Goal: Task Accomplishment & Management: Manage account settings

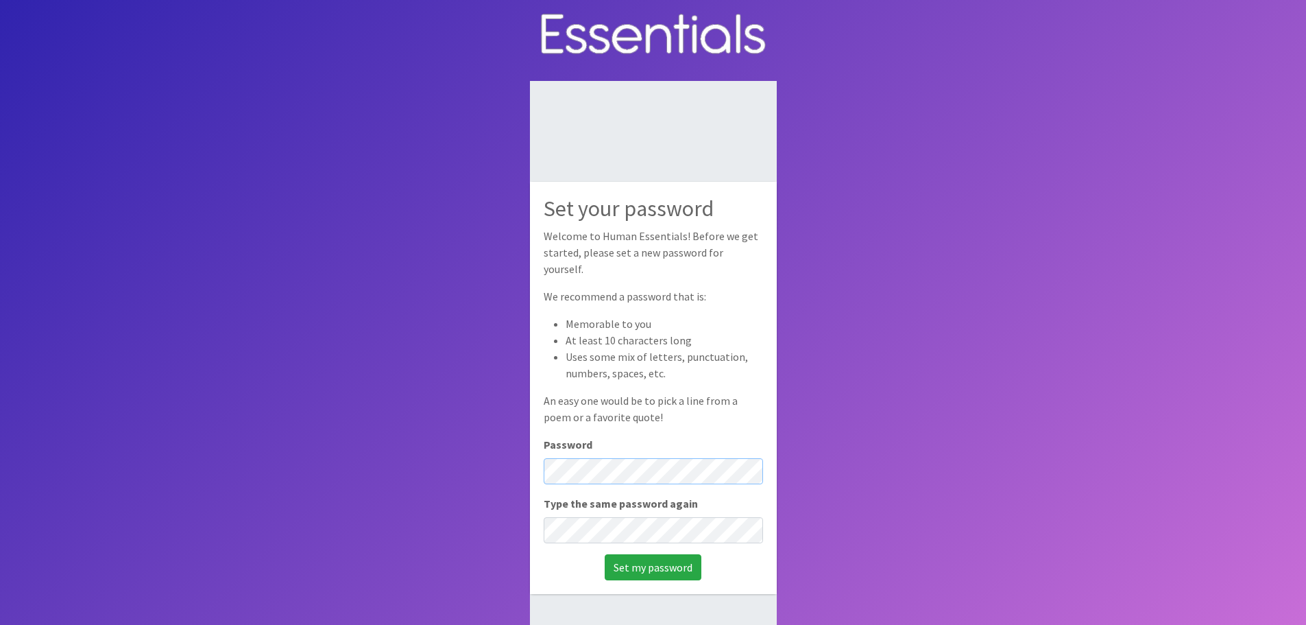
click at [485, 437] on body "Set your password Welcome to Human Essentials! Before we get started, please se…" at bounding box center [653, 358] width 1306 height 716
click at [634, 562] on input "Set my password" at bounding box center [653, 567] width 97 height 26
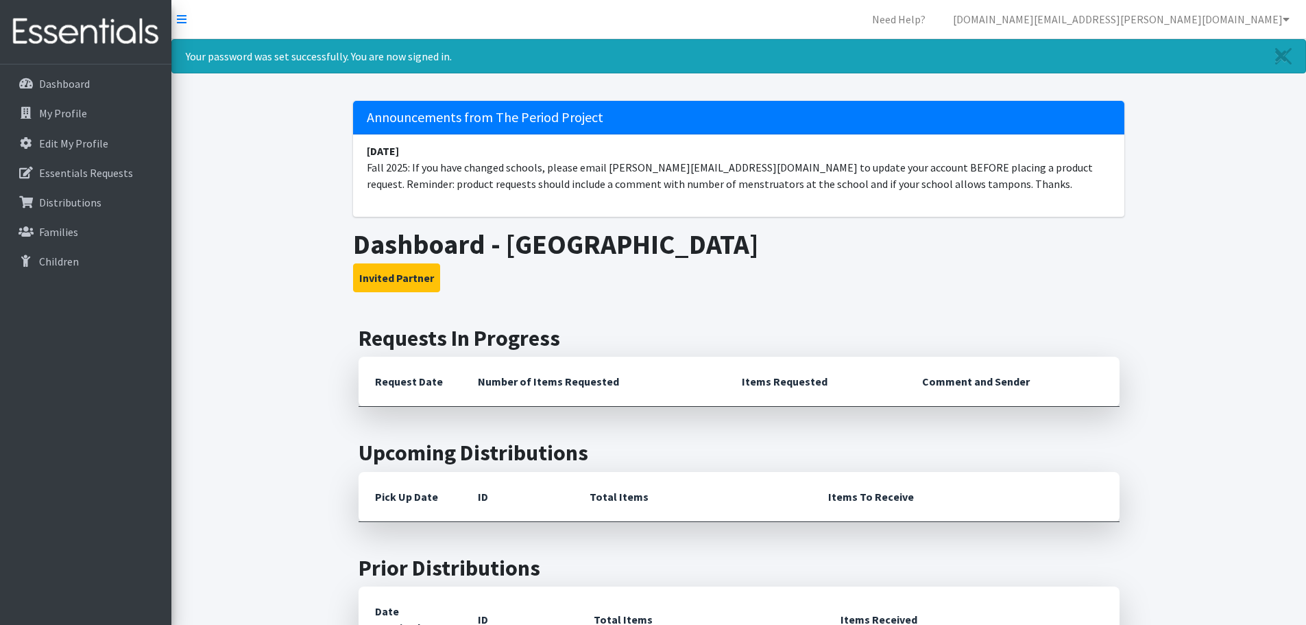
drag, startPoint x: 1222, startPoint y: 0, endPoint x: 1208, endPoint y: 319, distance: 319.1
click at [1208, 319] on div "Your password was set successfully. You are now signed in. Announcements from T…" at bounding box center [738, 469] width 1135 height 860
click at [53, 176] on p "Essentials Requests" at bounding box center [86, 173] width 94 height 14
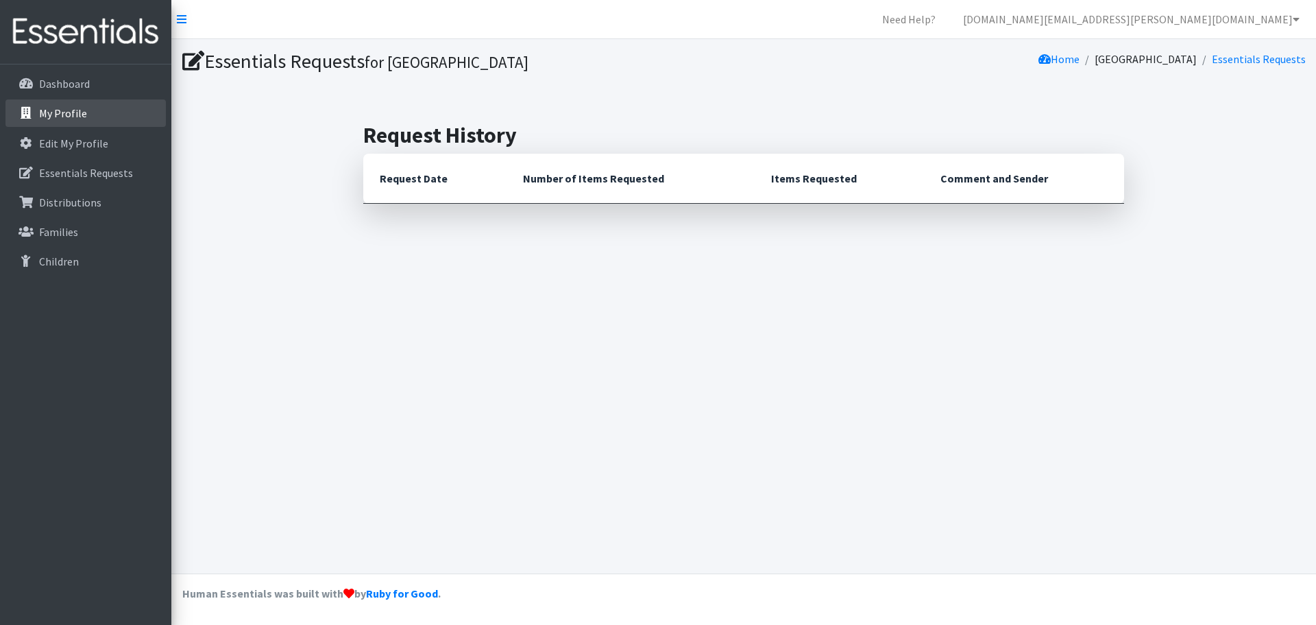
click at [53, 106] on link "My Profile" at bounding box center [85, 112] width 160 height 27
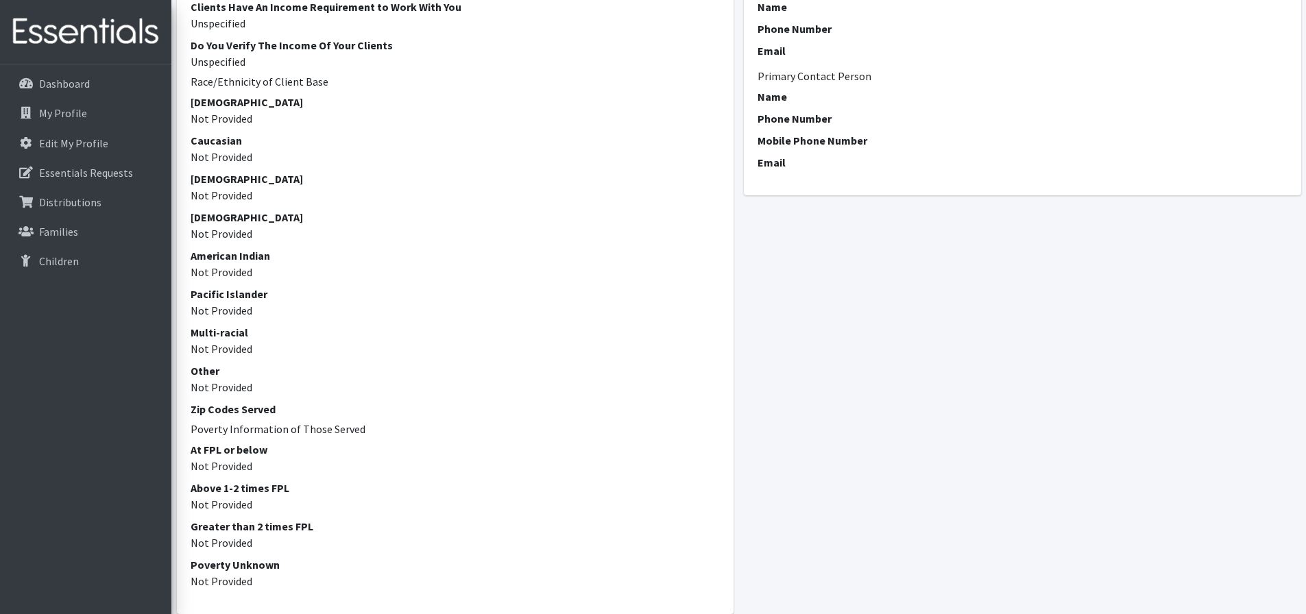
scroll to position [69, 0]
